Goal: Task Accomplishment & Management: Manage account settings

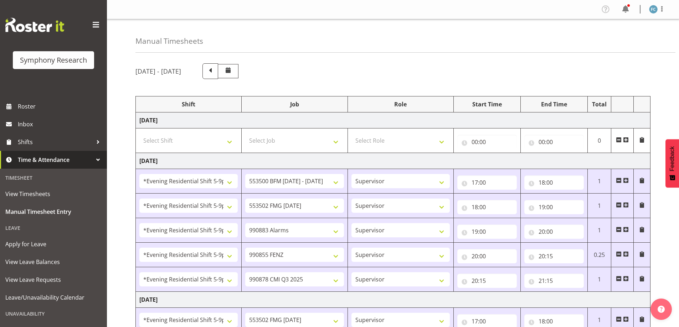
select select "48116"
select select "10242"
select select "48116"
select select "10458"
select select "48116"
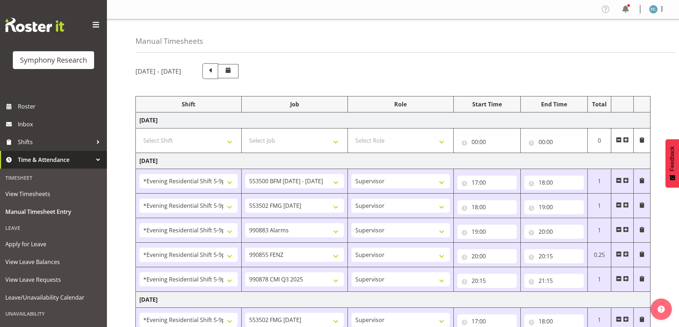
select select "10420"
select select "48116"
select select "9636"
select select "48116"
select select "10239"
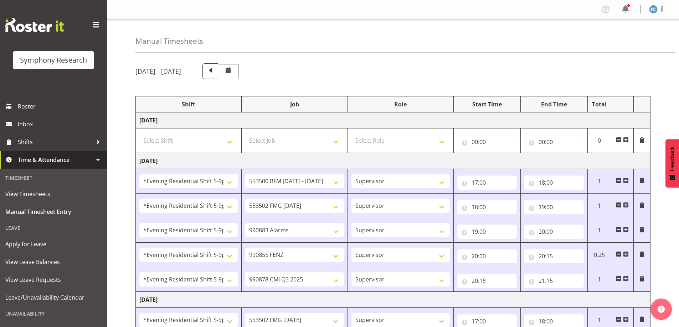
select select "48116"
select select "10458"
select select "48116"
select select "10239"
select select "57511"
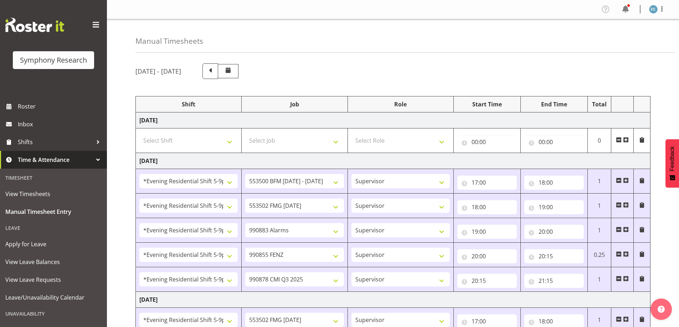
select select "10499"
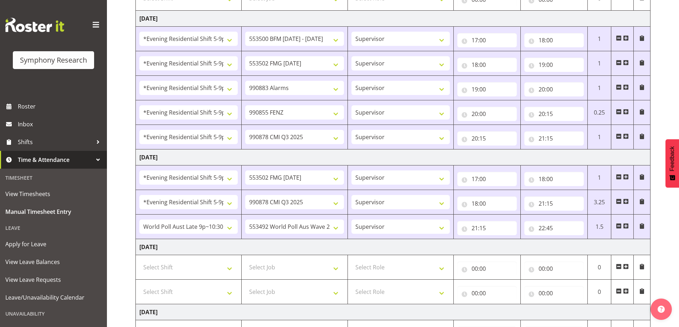
scroll to position [178, 0]
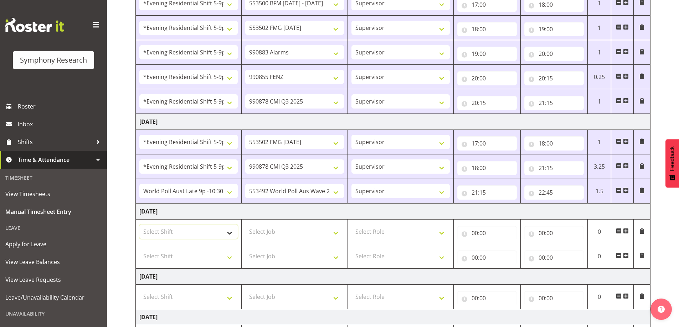
click at [226, 230] on select "Select Shift !!Project Briefing (Job to be assigned) !!Weekend Residential (Ros…" at bounding box center [188, 232] width 98 height 14
click at [306, 214] on td "[DATE]" at bounding box center [393, 212] width 514 height 16
click at [228, 232] on select "Select Shift !!Project Briefing (Job to be assigned) !!Weekend Residential (Ros…" at bounding box center [188, 232] width 98 height 14
select select "48116"
click at [139, 225] on select "Select Shift !!Project Briefing (Job to be assigned) !!Weekend Residential (Ros…" at bounding box center [188, 232] width 98 height 14
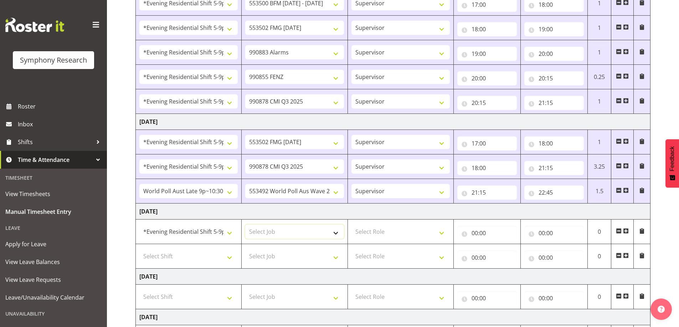
click at [337, 231] on select "Select Job 550060 IF Admin 553492 World Poll Aus Wave 2 Main 2025 553500 BFM [D…" at bounding box center [294, 232] width 98 height 14
select select "10458"
click at [245, 225] on select "Select Job 550060 IF Admin 553492 World Poll Aus Wave 2 Main 2025 553500 BFM [D…" at bounding box center [294, 232] width 98 height 14
click at [439, 232] on select "Select Role Supervisor Briefing Interviewing" at bounding box center [400, 232] width 98 height 14
select select "45"
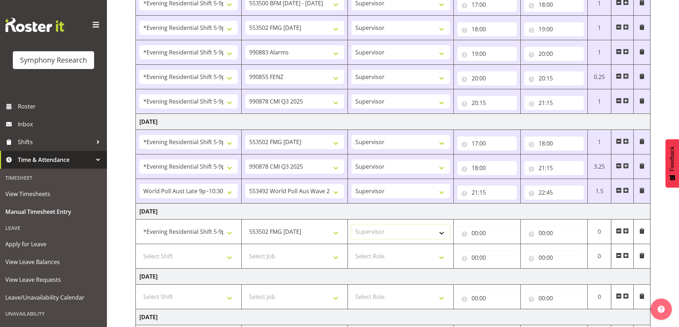
click at [351, 225] on select "Select Role Supervisor Briefing Interviewing" at bounding box center [400, 232] width 98 height 14
click at [466, 234] on input "00:00" at bounding box center [486, 233] width 59 height 14
click at [503, 251] on select "00 01 02 03 04 05 06 07 08 09 10 11 12 13 14 15 16 17 18 19 20 21 22 23" at bounding box center [506, 252] width 16 height 14
select select "17"
click at [498, 245] on select "00 01 02 03 04 05 06 07 08 09 10 11 12 13 14 15 16 17 18 19 20 21 22 23" at bounding box center [506, 252] width 16 height 14
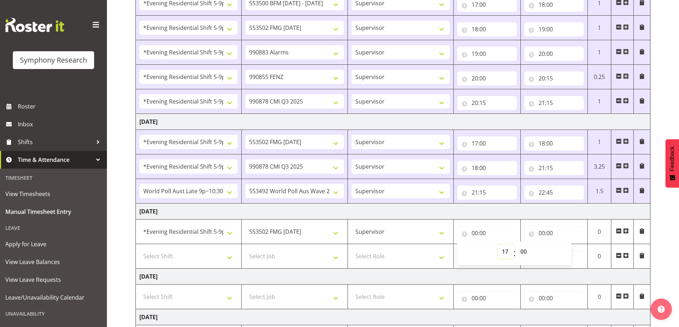
type input "17:00"
drag, startPoint x: 530, startPoint y: 232, endPoint x: 534, endPoint y: 232, distance: 3.6
click at [530, 232] on input "00:00" at bounding box center [553, 233] width 59 height 14
click at [570, 251] on select "00 01 02 03 04 05 06 07 08 09 10 11 12 13 14 15 16 17 18 19 20 21 22 23" at bounding box center [573, 252] width 16 height 14
select select "20"
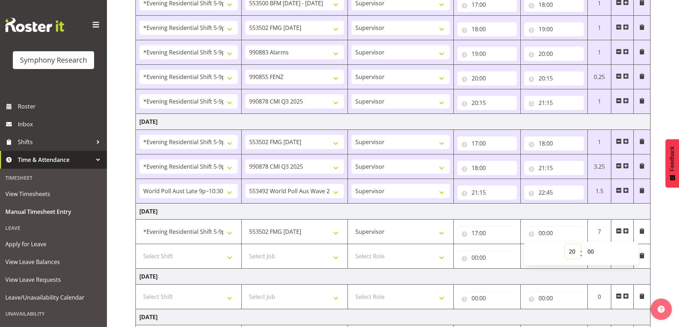
click at [565, 245] on select "00 01 02 03 04 05 06 07 08 09 10 11 12 13 14 15 16 17 18 19 20 21 22 23" at bounding box center [573, 252] width 16 height 14
type input "20:00"
click at [228, 258] on select "Select Shift !!Project Briefing (Job to be assigned) !!Weekend Residential (Ros…" at bounding box center [188, 256] width 98 height 14
select select "48116"
click at [139, 249] on select "Select Shift !!Project Briefing (Job to be assigned) !!Weekend Residential (Ros…" at bounding box center [188, 256] width 98 height 14
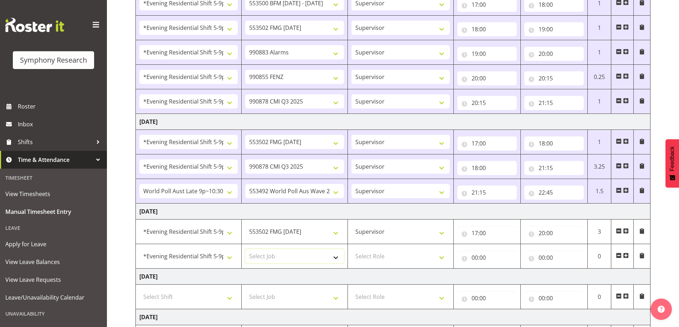
click at [336, 258] on select "Select Job 550060 IF Admin 553492 World Poll Aus Wave 2 Main 2025 553500 BFM [D…" at bounding box center [294, 256] width 98 height 14
select select "10499"
click at [245, 249] on select "Select Job 550060 IF Admin 553492 World Poll Aus Wave 2 Main 2025 553500 BFM [D…" at bounding box center [294, 256] width 98 height 14
click at [441, 257] on select "Select Role Supervisor Briefing Interviewing" at bounding box center [400, 256] width 98 height 14
select select "45"
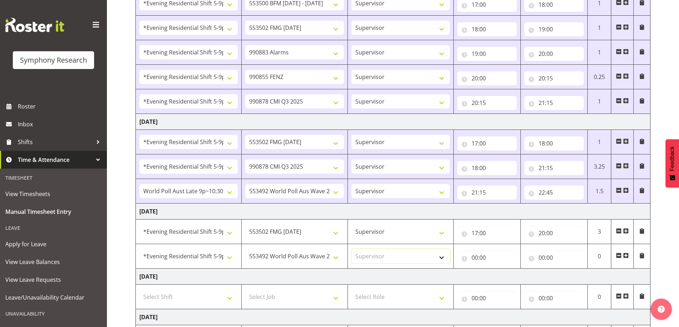
click at [351, 249] on select "Select Role Supervisor Briefing Interviewing" at bounding box center [400, 256] width 98 height 14
click at [463, 258] on input "00:00" at bounding box center [486, 258] width 59 height 14
click at [504, 276] on select "00 01 02 03 04 05 06 07 08 09 10 11 12 13 14 15 16 17 18 19 20 21 22 23" at bounding box center [506, 276] width 16 height 14
select select "20"
click at [498, 269] on select "00 01 02 03 04 05 06 07 08 09 10 11 12 13 14 15 16 17 18 19 20 21 22 23" at bounding box center [506, 276] width 16 height 14
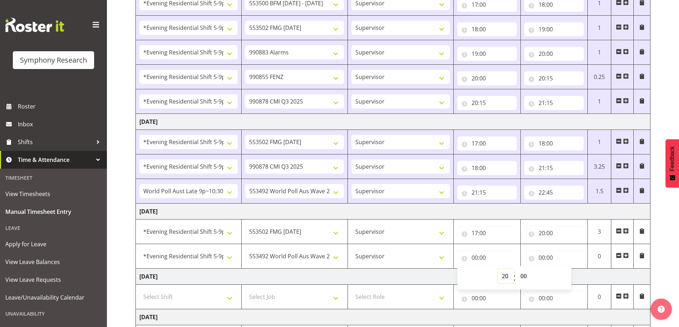
type input "20:00"
click at [533, 259] on input "00:00" at bounding box center [553, 258] width 59 height 14
click at [571, 276] on select "00 01 02 03 04 05 06 07 08 09 10 11 12 13 14 15 16 17 18 19 20 21 22 23" at bounding box center [573, 276] width 16 height 14
select select "20"
click at [565, 269] on select "00 01 02 03 04 05 06 07 08 09 10 11 12 13 14 15 16 17 18 19 20 21 22 23" at bounding box center [573, 276] width 16 height 14
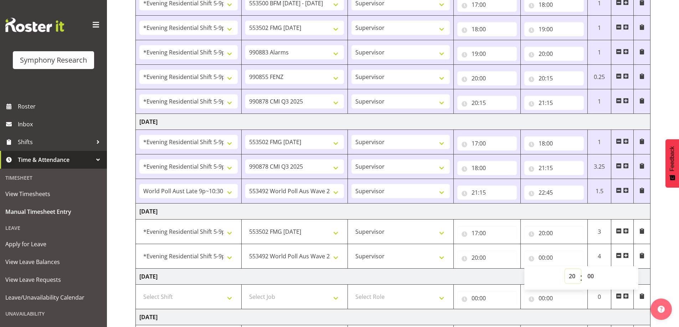
type input "20:00"
click at [573, 275] on select "00 01 02 03 04 05 06 07 08 09 10 11 12 13 14 15 16 17 18 19 20 21 22 23" at bounding box center [573, 276] width 16 height 14
select select "22"
click at [565, 269] on select "00 01 02 03 04 05 06 07 08 09 10 11 12 13 14 15 16 17 18 19 20 21 22 23" at bounding box center [573, 276] width 16 height 14
type input "22:00"
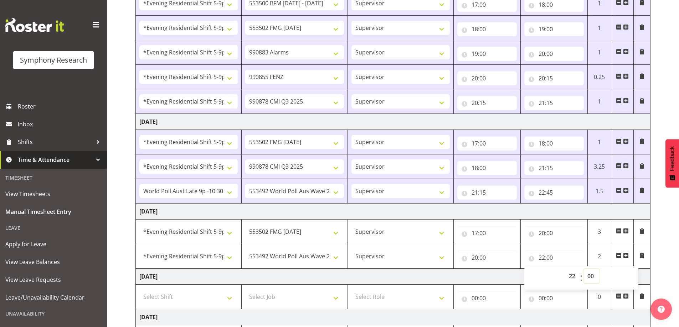
click at [591, 275] on select "00 01 02 03 04 05 06 07 08 09 10 11 12 13 14 15 16 17 18 19 20 21 22 23 24 25 2…" at bounding box center [591, 276] width 16 height 14
select select "30"
click at [583, 269] on select "00 01 02 03 04 05 06 07 08 09 10 11 12 13 14 15 16 17 18 19 20 21 22 23 24 25 2…" at bounding box center [591, 276] width 16 height 14
type input "22:30"
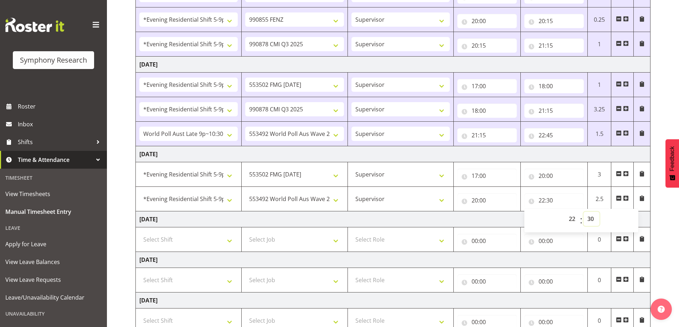
scroll to position [287, 0]
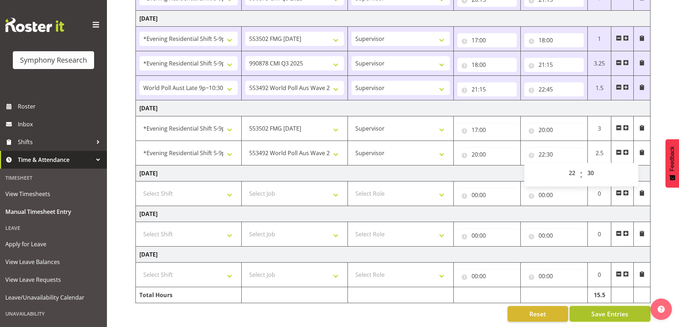
click at [632, 311] on button "Save Entries" at bounding box center [609, 314] width 81 height 16
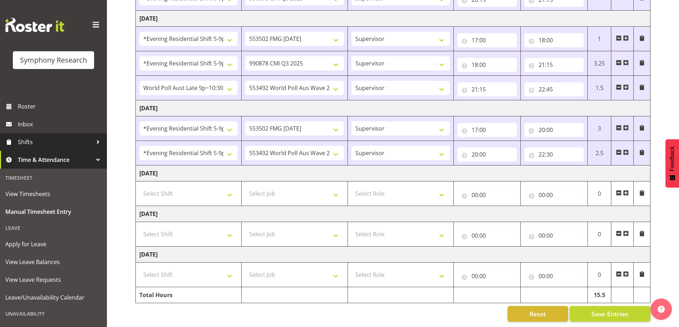
click at [53, 144] on span "Shifts" at bounding box center [55, 142] width 75 height 11
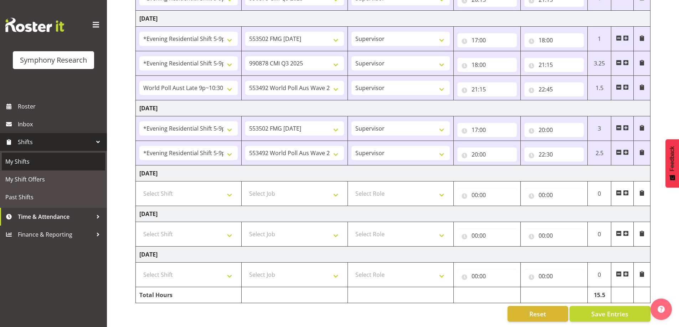
click at [43, 162] on span "My Shifts" at bounding box center [53, 161] width 96 height 11
